Goal: Use online tool/utility: Utilize a website feature to perform a specific function

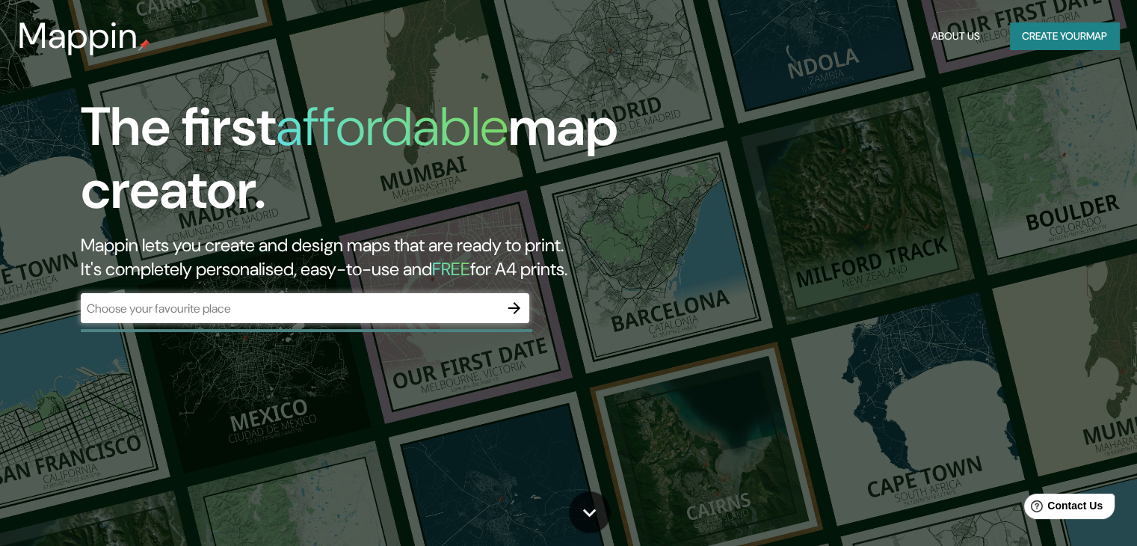
click at [502, 317] on div at bounding box center [514, 308] width 30 height 30
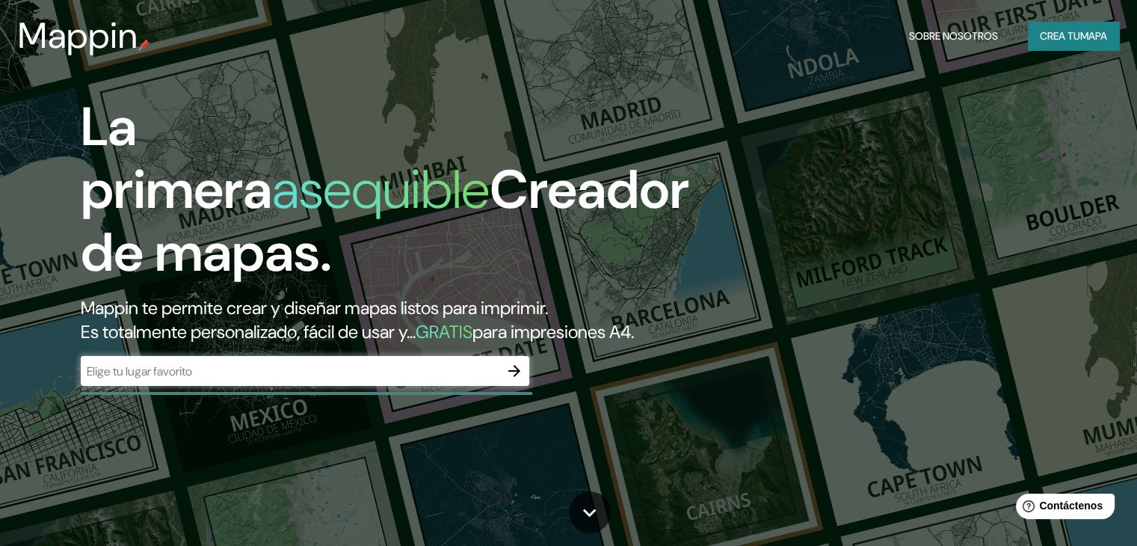
click at [514, 304] on font "Mappin te permite crear y diseñar mapas listos para imprimir." at bounding box center [314, 307] width 467 height 23
click at [435, 383] on div "​" at bounding box center [305, 371] width 448 height 30
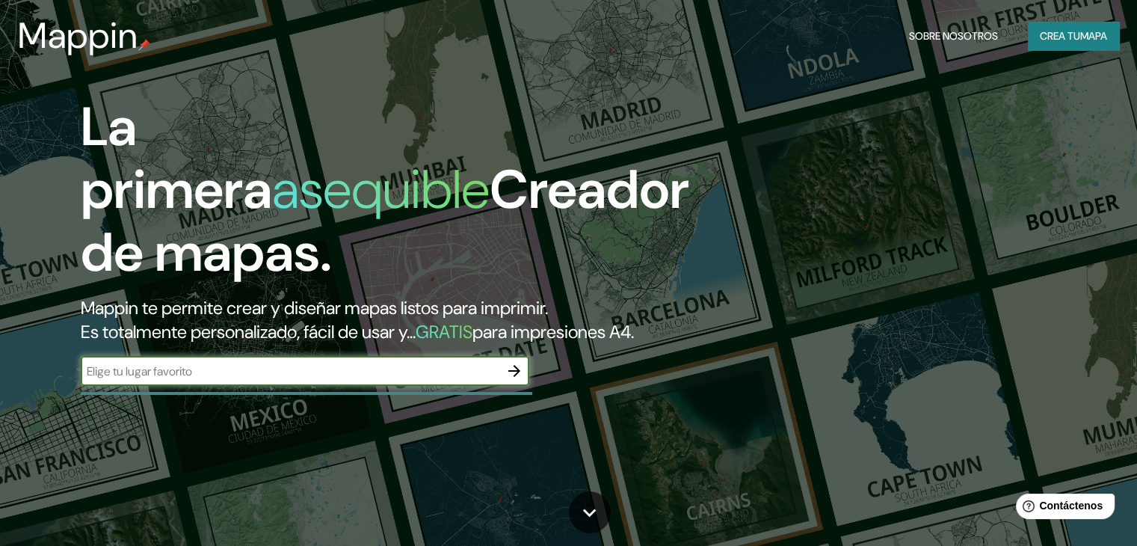
paste input "GALERÍA DE ARTE DE LA [GEOGRAPHIC_DATA][PERSON_NAME]"
type input "GALERÍA DE ARTE DE LA [GEOGRAPHIC_DATA][PERSON_NAME]"
click at [507, 380] on icon "button" at bounding box center [514, 371] width 18 height 18
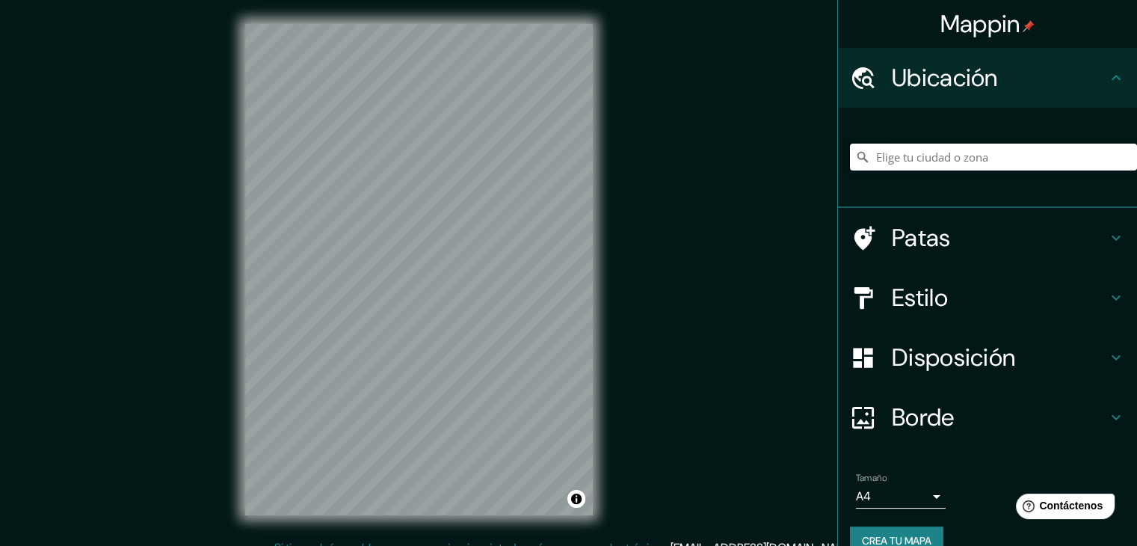
click at [895, 155] on input "Elige tu ciudad o zona" at bounding box center [993, 157] width 287 height 27
paste input "8359+[GEOGRAPHIC_DATA], [US_STATE], [GEOGRAPHIC_DATA]."
type input "[GEOGRAPHIC_DATA], [US_STATE], [GEOGRAPHIC_DATA]"
